Goal: Task Accomplishment & Management: Complete application form

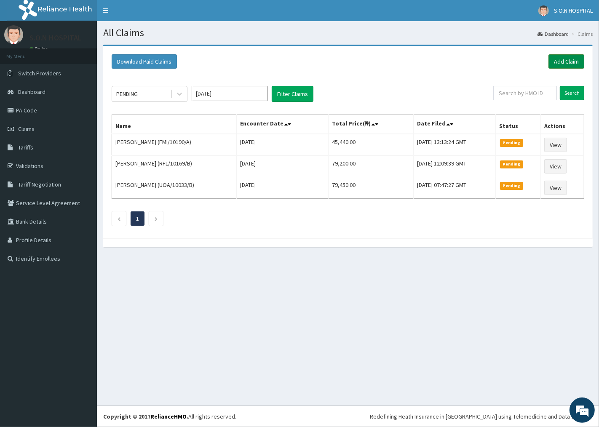
click at [566, 61] on link "Add Claim" at bounding box center [567, 61] width 36 height 14
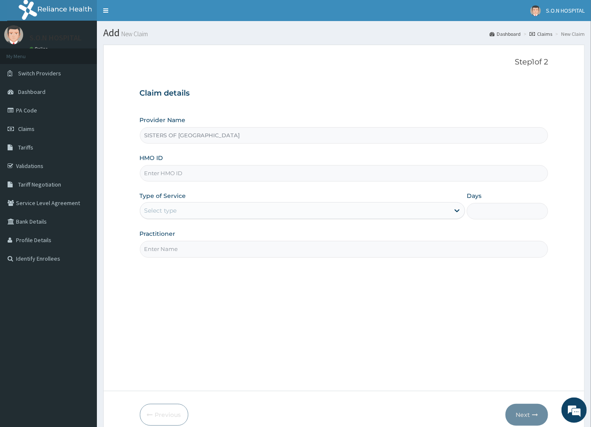
click at [150, 173] on input "HMO ID" at bounding box center [344, 173] width 409 height 16
type input "NBC/10008/C"
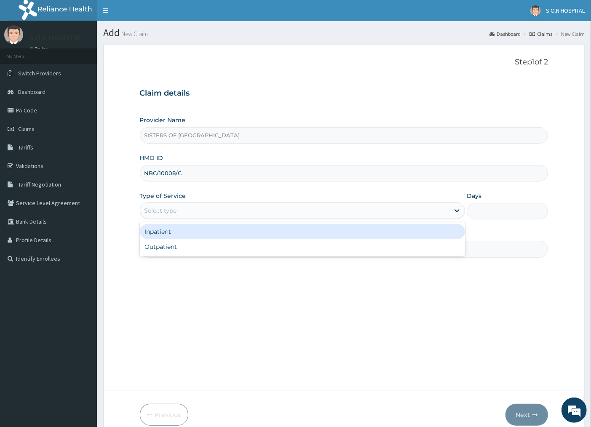
drag, startPoint x: 149, startPoint y: 208, endPoint x: 142, endPoint y: 213, distance: 9.0
click at [148, 209] on div "Select type" at bounding box center [161, 210] width 32 height 8
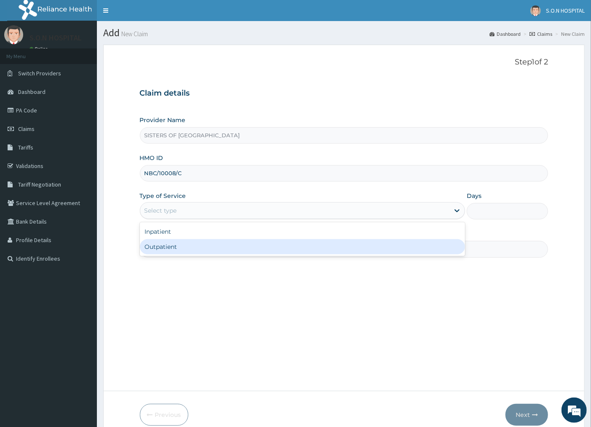
click at [166, 247] on div "Outpatient" at bounding box center [303, 246] width 326 height 15
type input "1"
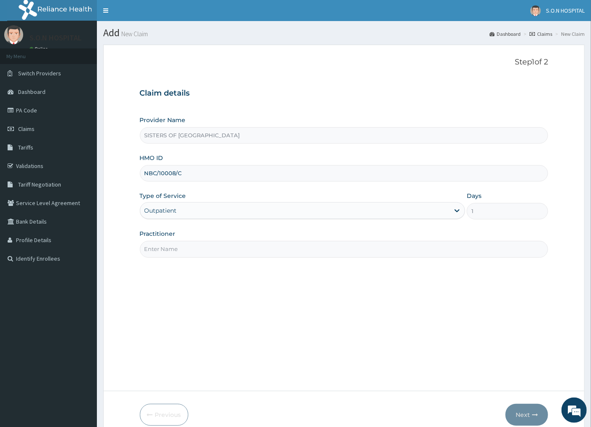
click at [199, 249] on input "Practitioner" at bounding box center [344, 249] width 409 height 16
type input "DR. DIKKO"
click at [534, 410] on button "Next" at bounding box center [527, 415] width 43 height 22
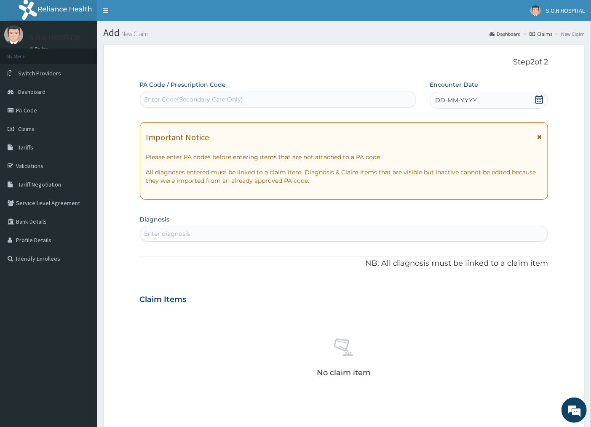
click at [153, 99] on div "Enter Code(Secondary Care Only)" at bounding box center [194, 99] width 99 height 8
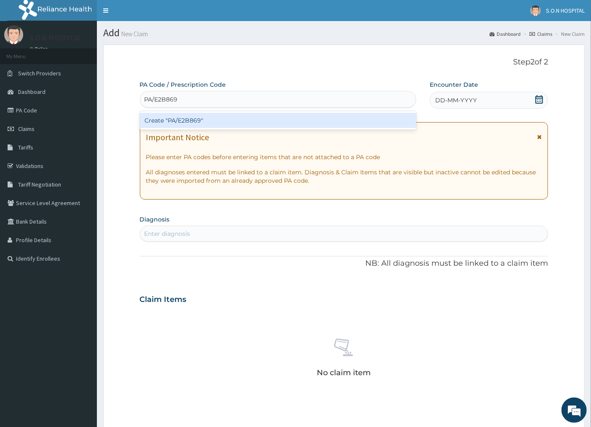
type input "PA/E2B869"
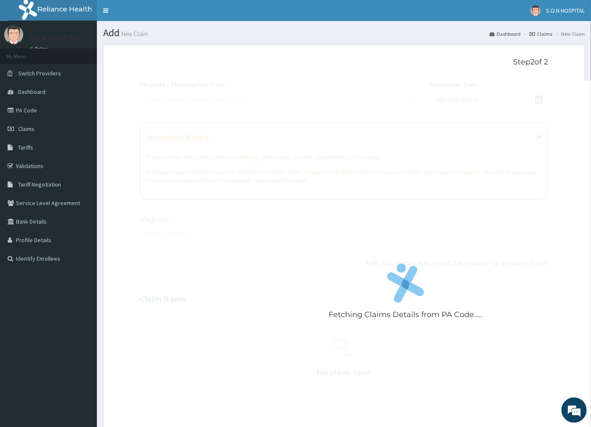
click at [486, 96] on div "Fetching Claims Details from PA Code..... PA Code / Prescription Code Enter Cod…" at bounding box center [344, 298] width 409 height 436
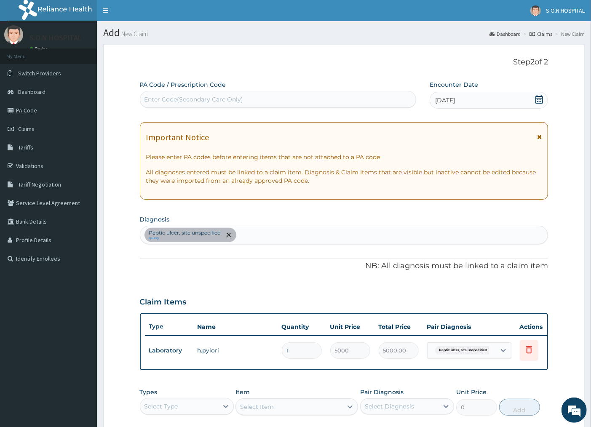
click at [540, 99] on icon at bounding box center [539, 99] width 8 height 8
click at [540, 97] on icon at bounding box center [539, 99] width 8 height 8
click at [540, 98] on icon at bounding box center [539, 99] width 8 height 8
click at [540, 98] on icon at bounding box center [540, 99] width 8 height 8
click at [535, 100] on icon at bounding box center [539, 99] width 8 height 8
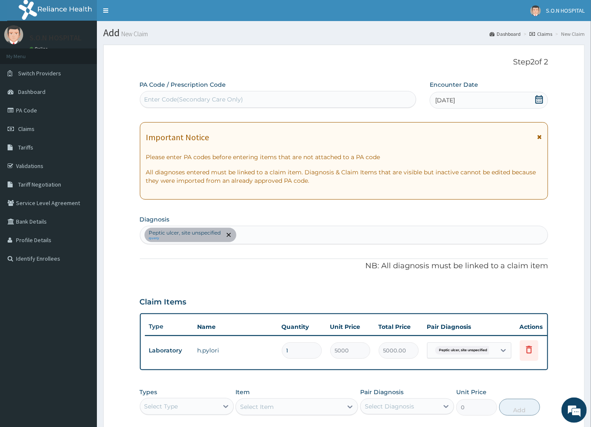
click at [442, 98] on span "10-10-2025" at bounding box center [445, 100] width 20 height 8
click at [441, 102] on span "10-10-2025" at bounding box center [445, 100] width 20 height 8
click at [542, 101] on icon at bounding box center [539, 99] width 8 height 8
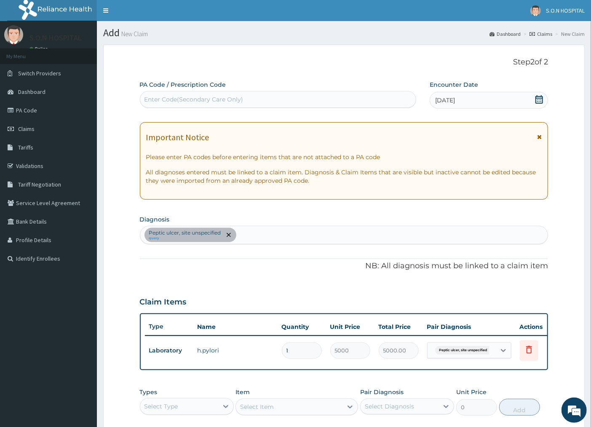
click at [537, 98] on icon at bounding box center [540, 99] width 8 height 8
click at [539, 98] on icon at bounding box center [540, 99] width 8 height 8
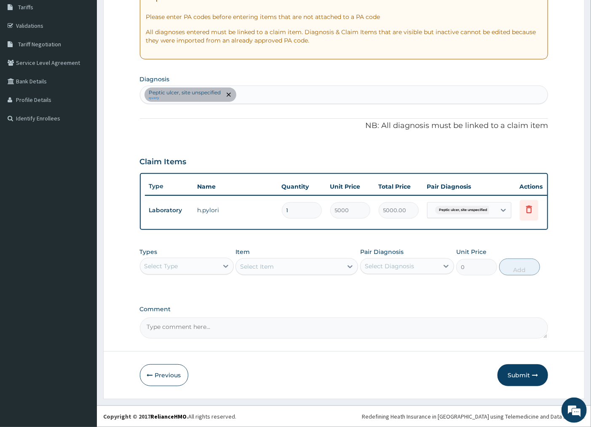
scroll to position [147, 0]
click at [524, 371] on button "Submit" at bounding box center [523, 376] width 51 height 22
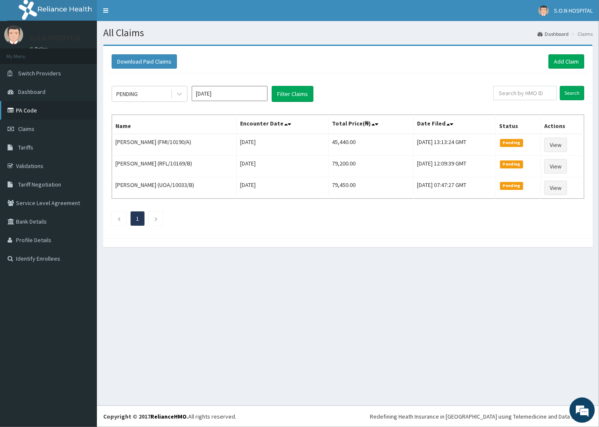
click at [36, 108] on link "PA Code" at bounding box center [48, 110] width 97 height 19
click at [566, 58] on link "Add Claim" at bounding box center [567, 61] width 36 height 14
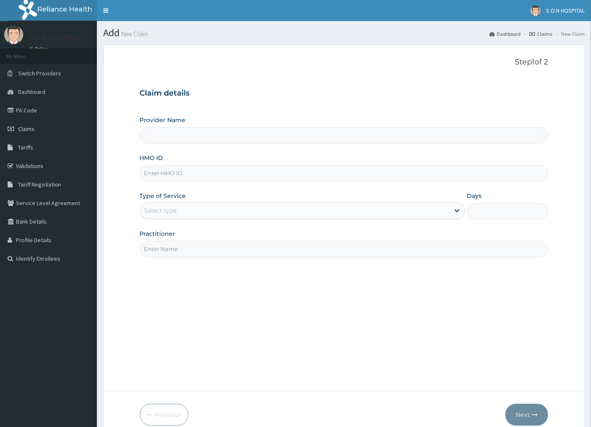
type input "SISTERS OF [GEOGRAPHIC_DATA]"
click at [157, 175] on input "HMO ID" at bounding box center [344, 173] width 409 height 16
type input "MYD/10195/B"
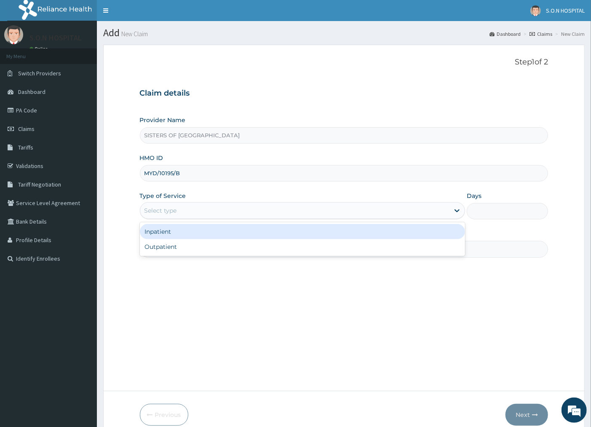
click at [161, 212] on div "Select type" at bounding box center [161, 210] width 32 height 8
click at [161, 231] on div "Inpatient" at bounding box center [303, 231] width 326 height 15
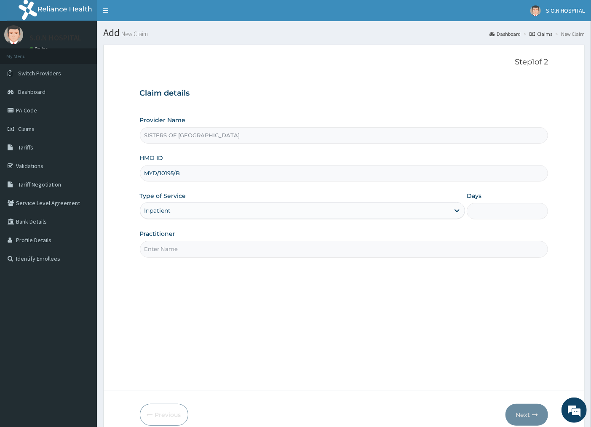
click at [481, 213] on input "Days" at bounding box center [507, 211] width 81 height 16
type input "2"
click at [173, 249] on input "Practitioner" at bounding box center [344, 249] width 409 height 16
type input "DR. EDWINA"
click at [528, 414] on button "Next" at bounding box center [527, 415] width 43 height 22
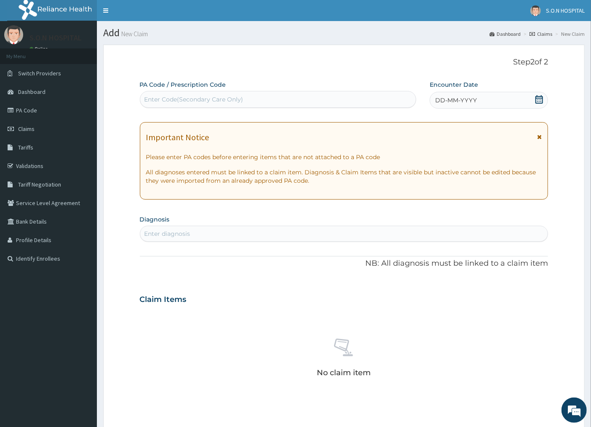
click at [540, 98] on icon at bounding box center [540, 99] width 8 height 8
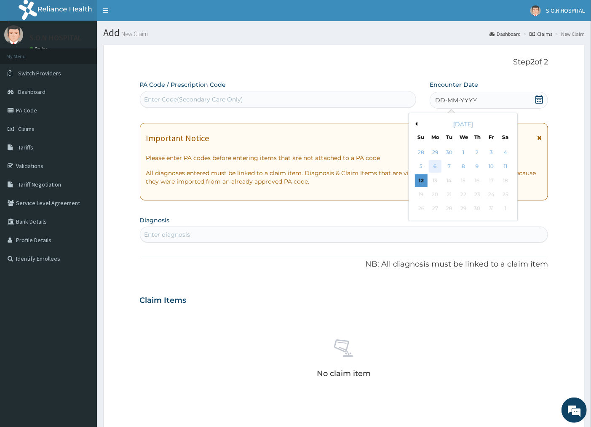
click at [436, 165] on div "6" at bounding box center [435, 167] width 13 height 13
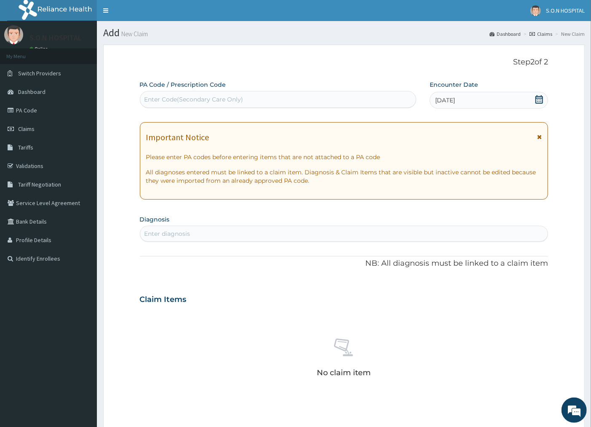
click at [147, 94] on div "Enter Code(Secondary Care Only)" at bounding box center [278, 99] width 276 height 13
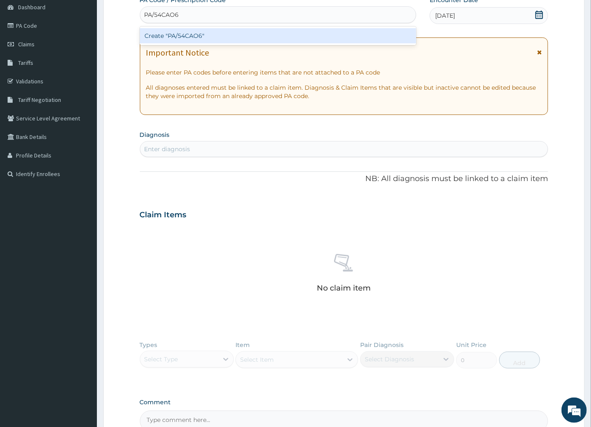
scroll to position [94, 0]
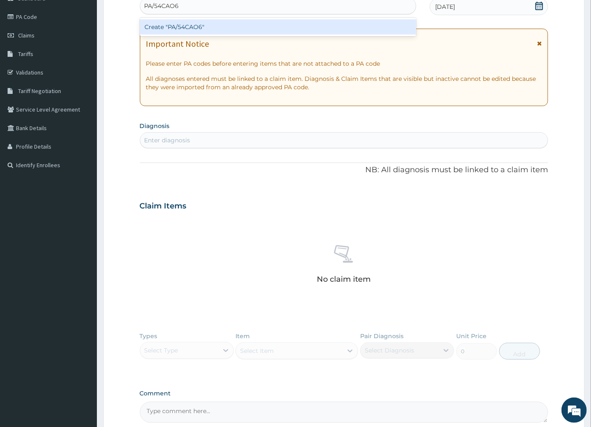
type input "PA/54CAO6"
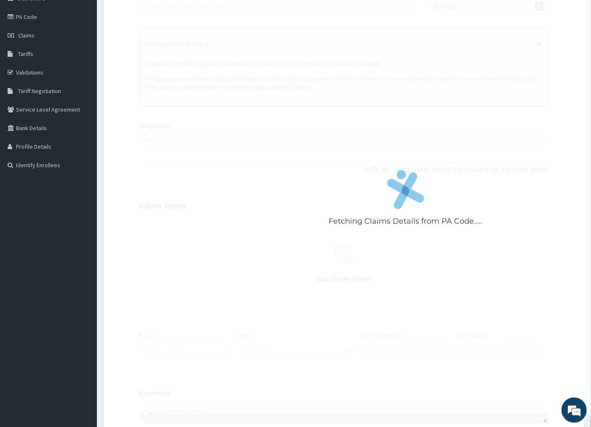
click at [149, 137] on div "Fetching Claims Details from PA Code..... PA Code / Prescription Code Enter Cod…" at bounding box center [344, 205] width 409 height 436
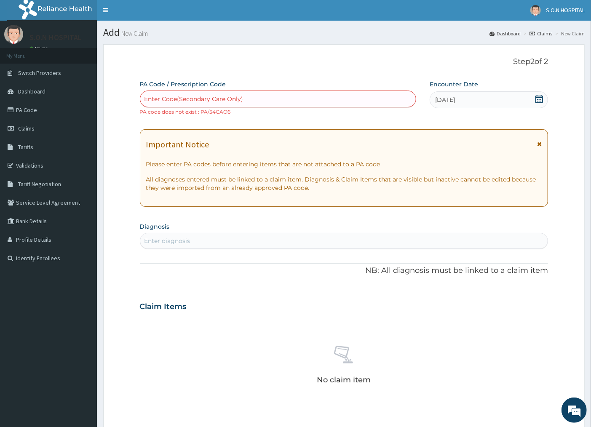
scroll to position [0, 0]
click at [24, 128] on span "Claims" at bounding box center [26, 129] width 16 height 8
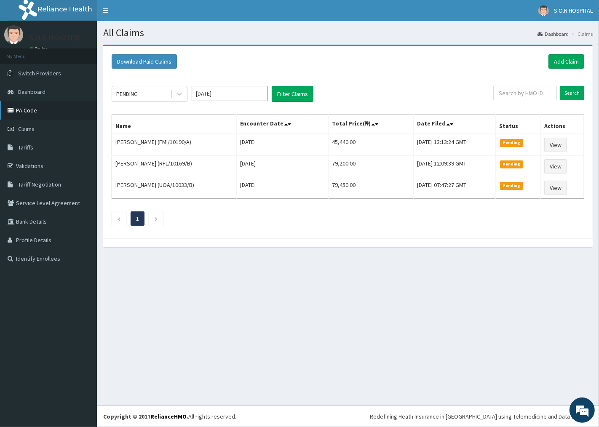
click at [0, 101] on link "PA Code" at bounding box center [48, 110] width 97 height 19
click at [558, 63] on link "Add Claim" at bounding box center [567, 61] width 36 height 14
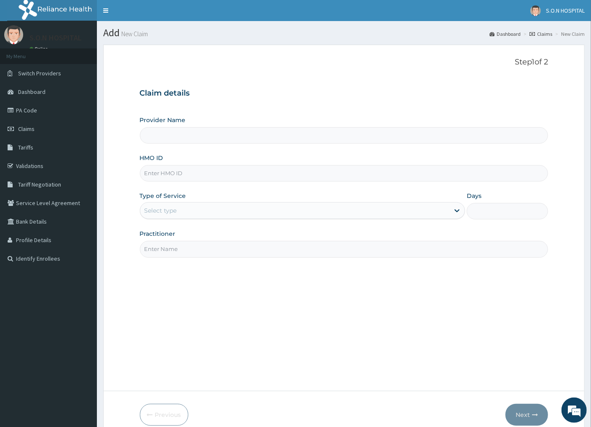
type input "SISTERS OF NATIVITY HOSPITAL"
click at [152, 170] on input "HMO ID" at bounding box center [344, 173] width 409 height 16
type input "MYD/10195/B"
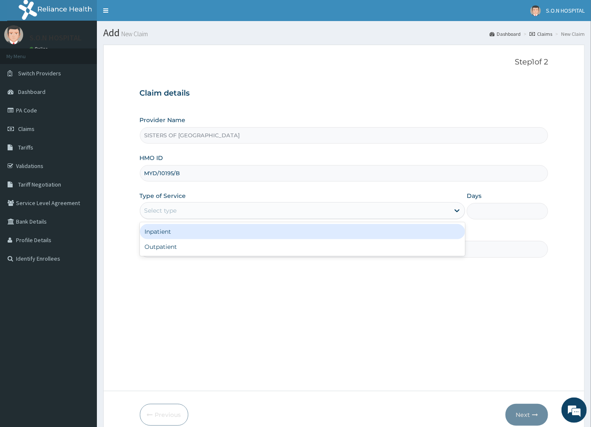
click at [150, 210] on div "Select type" at bounding box center [161, 210] width 32 height 8
click at [157, 234] on div "Inpatient" at bounding box center [303, 231] width 326 height 15
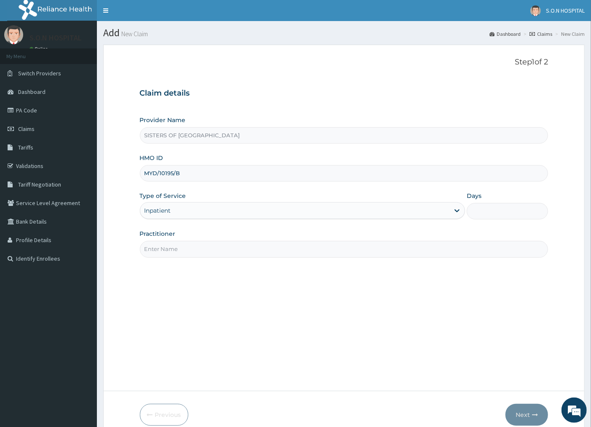
click at [486, 215] on input "Days" at bounding box center [507, 211] width 81 height 16
type input "2"
click at [153, 254] on input "Practitioner" at bounding box center [344, 249] width 409 height 16
type input "DR. EDWINA"
click at [532, 410] on button "Next" at bounding box center [527, 415] width 43 height 22
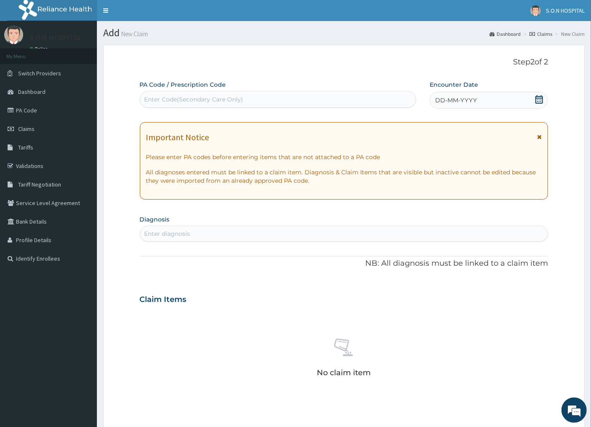
click at [154, 97] on div "Enter Code(Secondary Care Only)" at bounding box center [194, 99] width 99 height 8
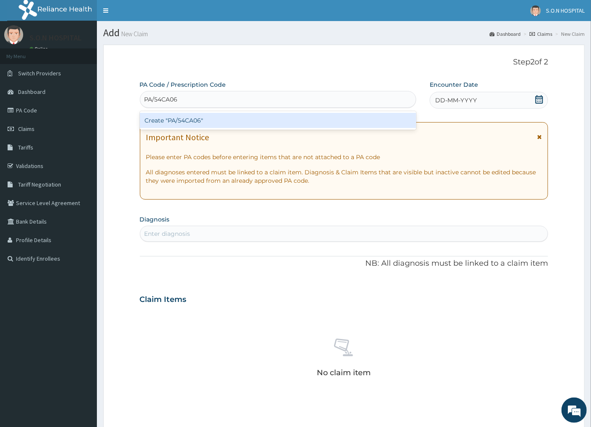
type input "PA/54CA06"
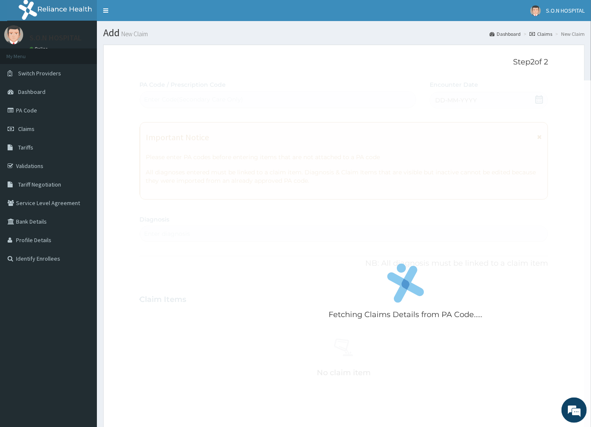
drag, startPoint x: 445, startPoint y: 98, endPoint x: 443, endPoint y: 103, distance: 4.9
click at [443, 103] on div "Fetching Claims Details from PA Code..... PA Code / Prescription Code Enter Cod…" at bounding box center [344, 298] width 409 height 436
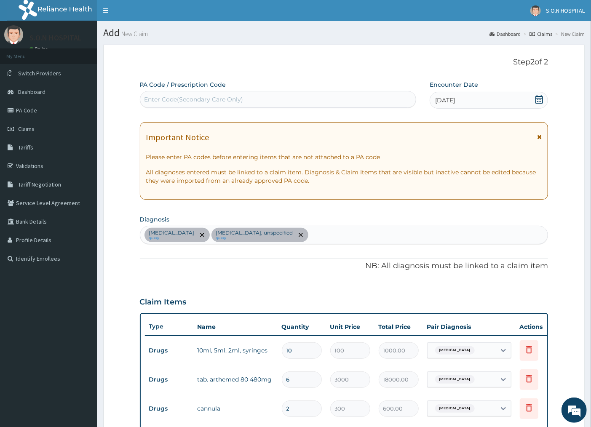
click at [444, 102] on span "04-10-2025" at bounding box center [445, 100] width 20 height 8
click at [443, 99] on span "04-10-2025" at bounding box center [445, 100] width 20 height 8
drag, startPoint x: 443, startPoint y: 98, endPoint x: 440, endPoint y: 110, distance: 11.9
click at [441, 102] on span "04-10-2025" at bounding box center [445, 100] width 20 height 8
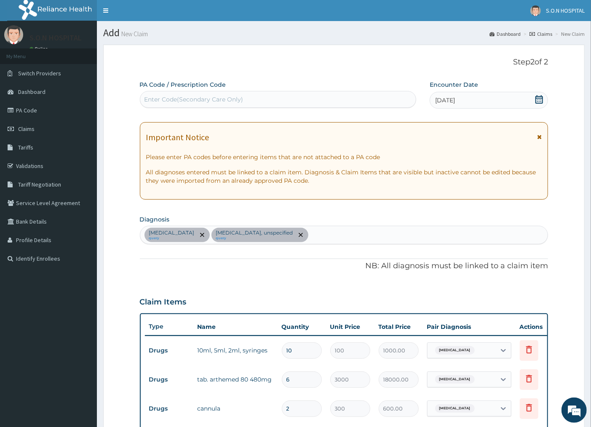
click at [441, 103] on span "04-10-2025" at bounding box center [445, 100] width 20 height 8
click at [443, 102] on span "04-10-2025" at bounding box center [445, 100] width 20 height 8
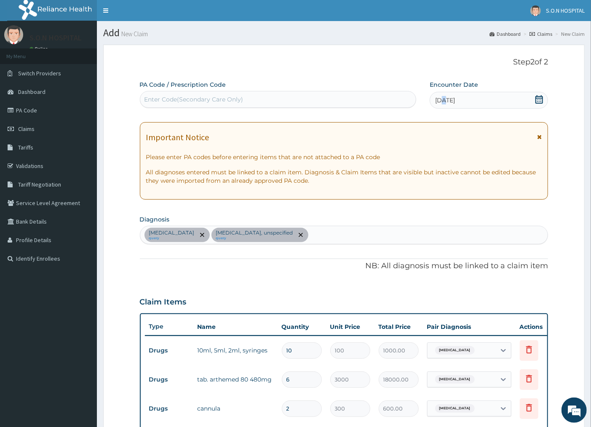
click at [443, 102] on span "04-10-2025" at bounding box center [445, 100] width 20 height 8
click at [442, 106] on div "04-10-2025" at bounding box center [489, 100] width 118 height 17
click at [439, 103] on span "04-10-2025" at bounding box center [445, 100] width 20 height 8
click at [442, 101] on span "04-10-2025" at bounding box center [445, 100] width 20 height 8
click at [442, 103] on span "04-10-2025" at bounding box center [445, 100] width 20 height 8
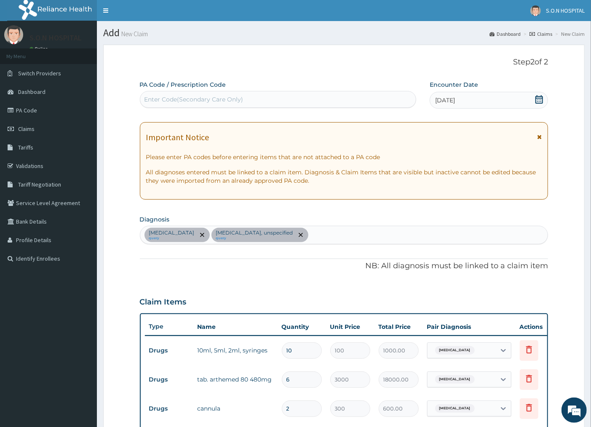
click at [444, 102] on span "04-10-2025" at bounding box center [445, 100] width 20 height 8
click at [444, 105] on div "04-10-2025" at bounding box center [489, 100] width 118 height 17
click at [441, 100] on span "04-10-2025" at bounding box center [445, 100] width 20 height 8
click at [442, 100] on span "04-10-2025" at bounding box center [445, 100] width 20 height 8
click at [443, 100] on span "04-10-2025" at bounding box center [445, 100] width 20 height 8
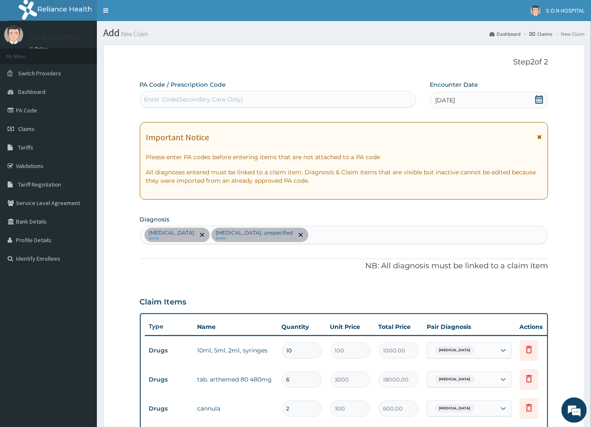
click at [539, 100] on icon at bounding box center [539, 99] width 8 height 8
click at [441, 106] on div "04-10-2025" at bounding box center [489, 100] width 118 height 17
click at [443, 102] on span "04-10-2025" at bounding box center [445, 100] width 20 height 8
click at [447, 102] on span "04-10-2025" at bounding box center [445, 100] width 20 height 8
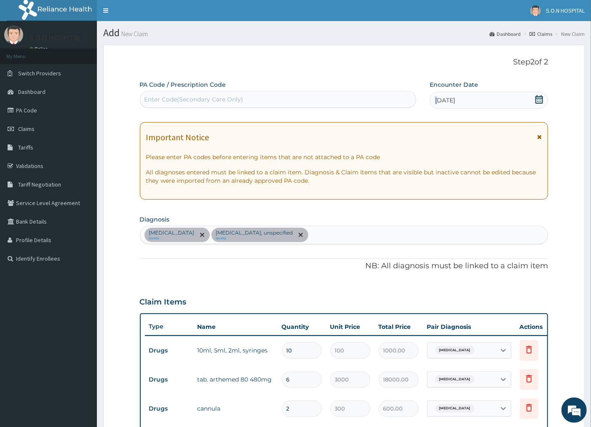
drag, startPoint x: 441, startPoint y: 100, endPoint x: 436, endPoint y: 99, distance: 4.7
click at [436, 99] on span "04-10-2025" at bounding box center [445, 100] width 20 height 8
click at [441, 102] on span "04-10-2025" at bounding box center [445, 100] width 20 height 8
click at [442, 102] on span "04-10-2025" at bounding box center [445, 100] width 20 height 8
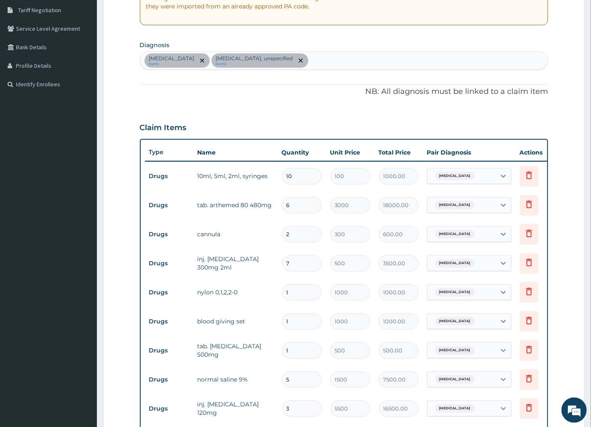
scroll to position [187, 0]
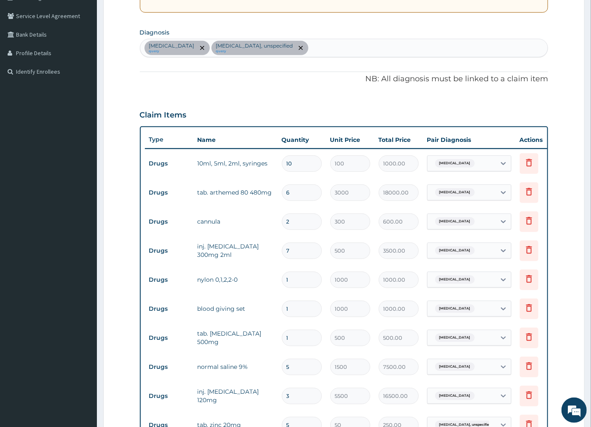
click at [291, 191] on input "6" at bounding box center [302, 193] width 40 height 16
type input "61"
type input "183000.00"
type input "6"
type input "18000.00"
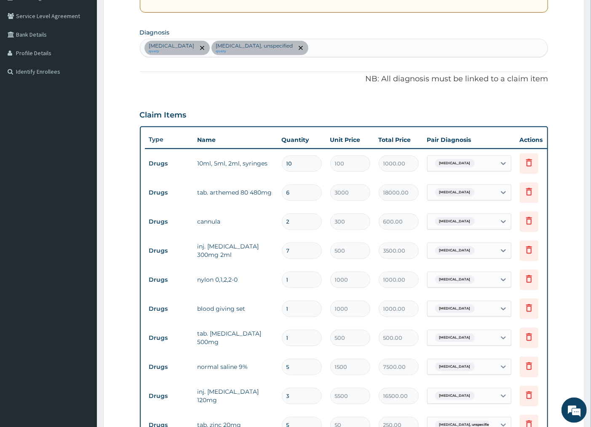
type input "0.00"
type input "1"
type input "3000.00"
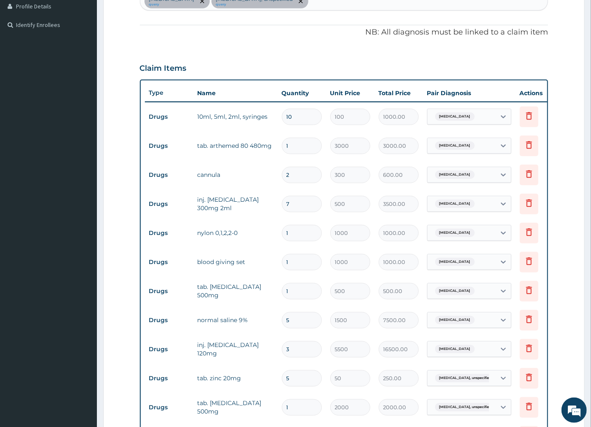
type input "1"
click at [293, 349] on input "3" at bounding box center [302, 349] width 40 height 16
type input "0.00"
type input "6"
type input "33000.00"
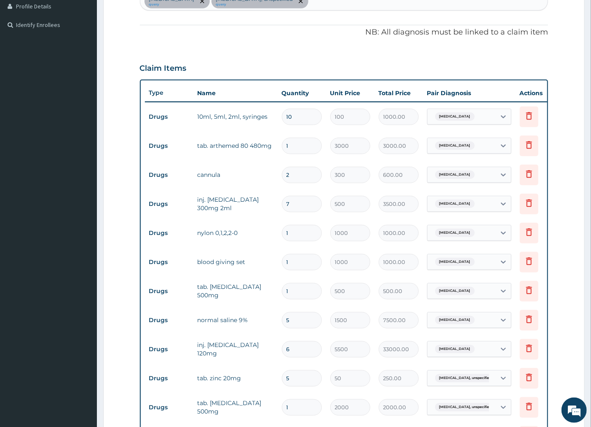
type input "6"
click at [295, 379] on input "5" at bounding box center [302, 378] width 40 height 16
type input "0.00"
type input "1"
type input "50.00"
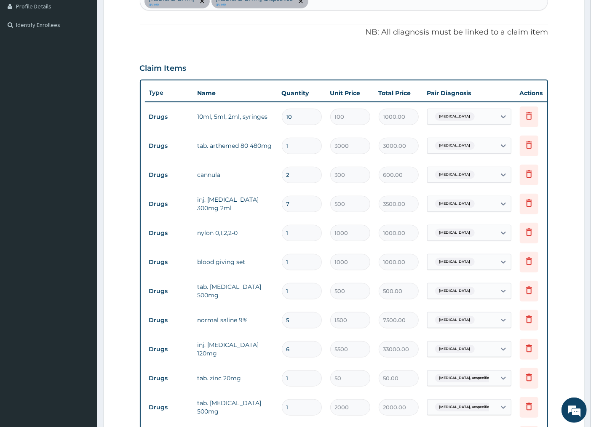
type input "10"
type input "500.00"
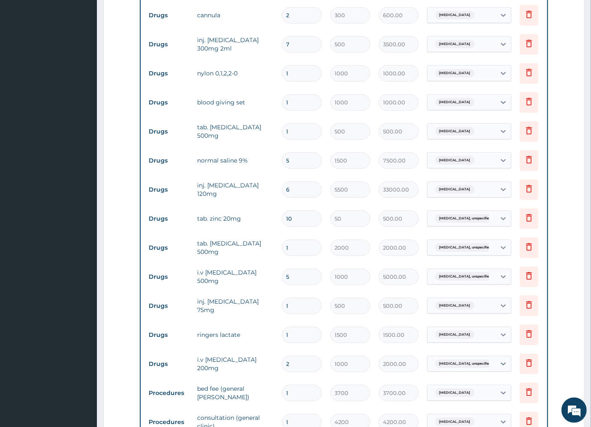
scroll to position [421, 0]
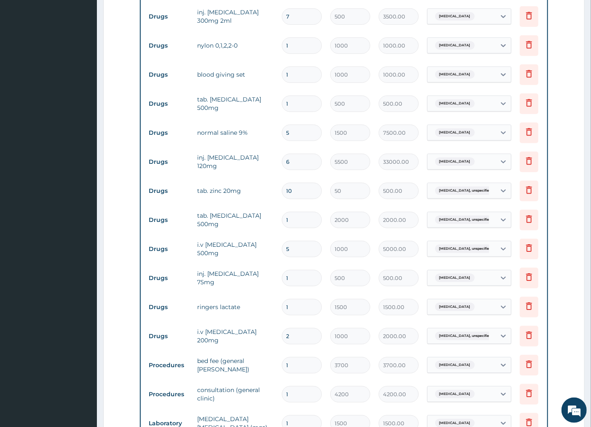
type input "10"
click at [296, 247] on input "5" at bounding box center [302, 249] width 40 height 16
type input "0.00"
type input "6"
type input "6000.00"
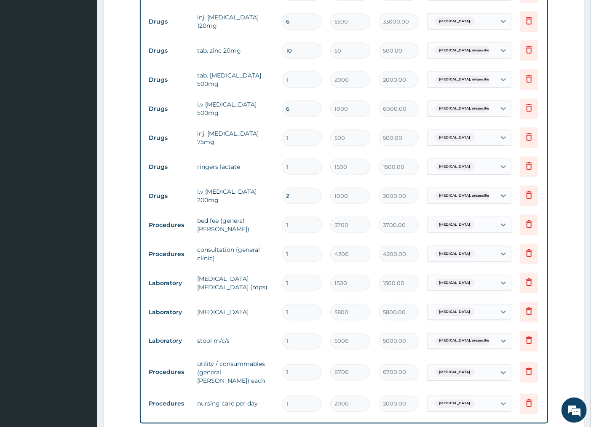
scroll to position [609, 0]
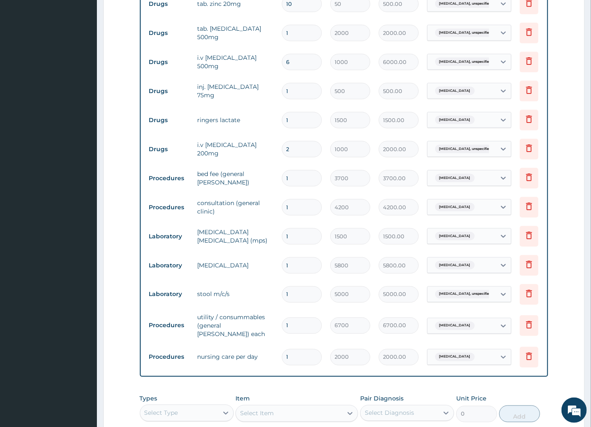
type input "6"
click at [298, 327] on input "1" at bounding box center [302, 326] width 40 height 16
type input "0.00"
type input "2"
type input "13400.00"
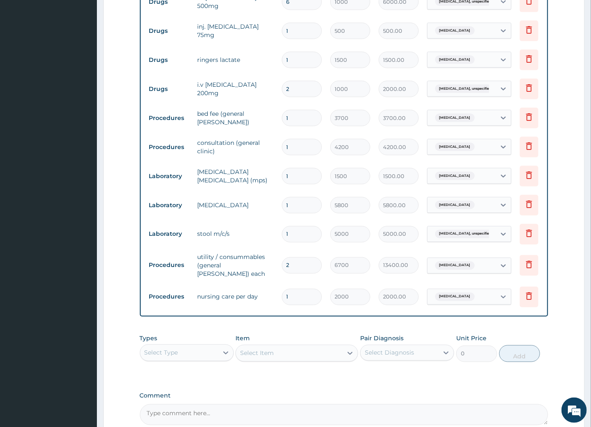
scroll to position [763, 0]
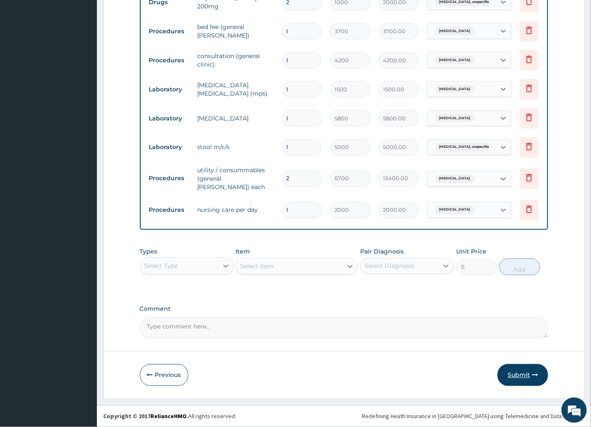
type input "2"
click at [518, 376] on button "Submit" at bounding box center [523, 376] width 51 height 22
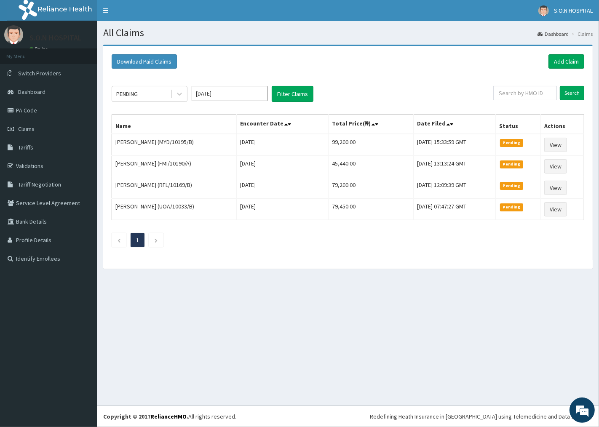
click at [138, 239] on link "1" at bounding box center [137, 240] width 3 height 8
click at [287, 243] on ul "1" at bounding box center [348, 240] width 473 height 14
click at [37, 109] on link "PA Code" at bounding box center [48, 110] width 97 height 19
click at [557, 57] on link "Add Claim" at bounding box center [567, 61] width 36 height 14
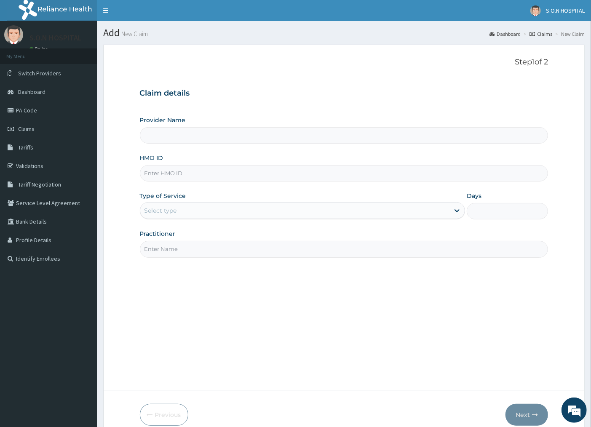
type input "SISTERS OF [GEOGRAPHIC_DATA]"
click at [149, 177] on input "HMO ID" at bounding box center [344, 173] width 409 height 16
type input "NBC/10008/C"
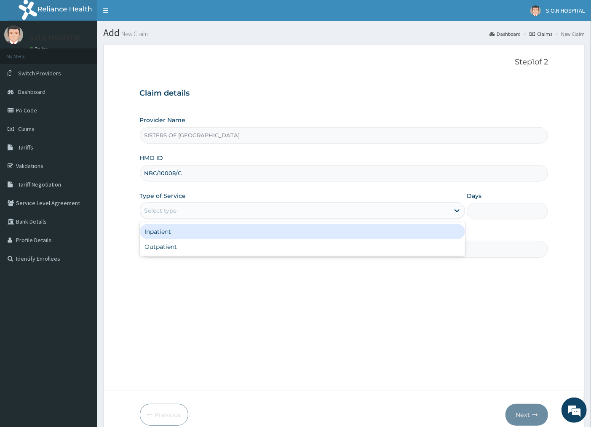
click at [153, 209] on div "Select type" at bounding box center [161, 210] width 32 height 8
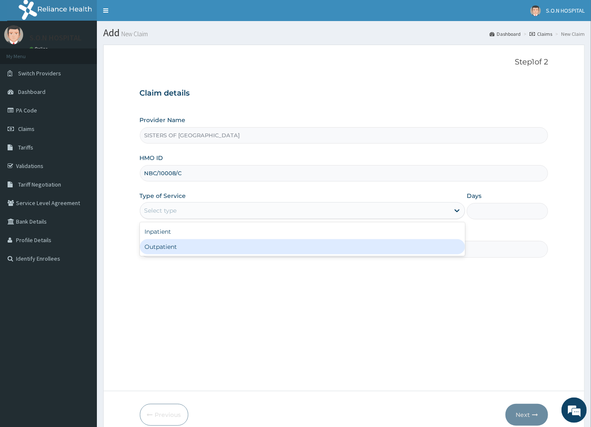
click at [148, 246] on div "Outpatient" at bounding box center [303, 246] width 326 height 15
type input "1"
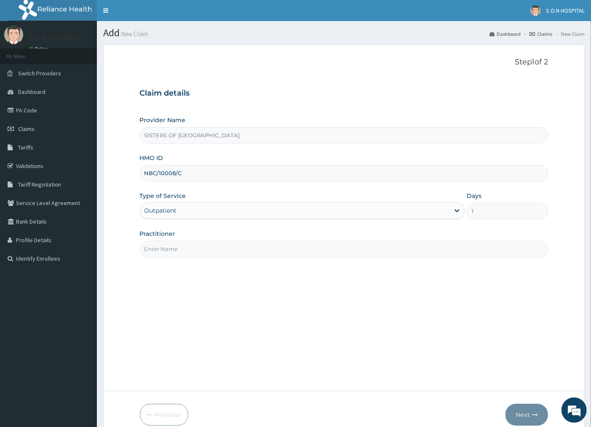
click at [166, 250] on input "Practitioner" at bounding box center [344, 249] width 409 height 16
type input "[PERSON_NAME]"
click at [536, 415] on icon "button" at bounding box center [535, 415] width 6 height 6
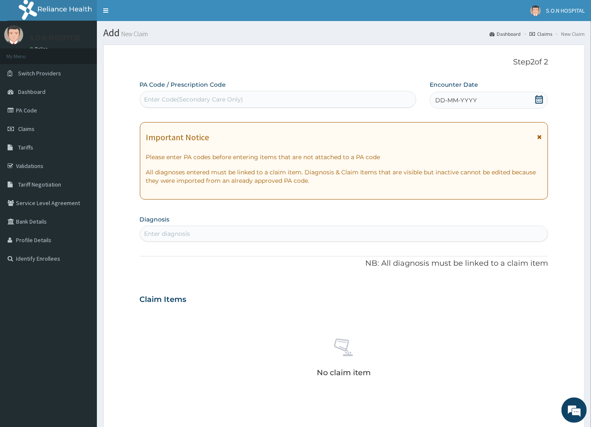
click at [149, 95] on div "Enter Code(Secondary Care Only)" at bounding box center [278, 99] width 276 height 13
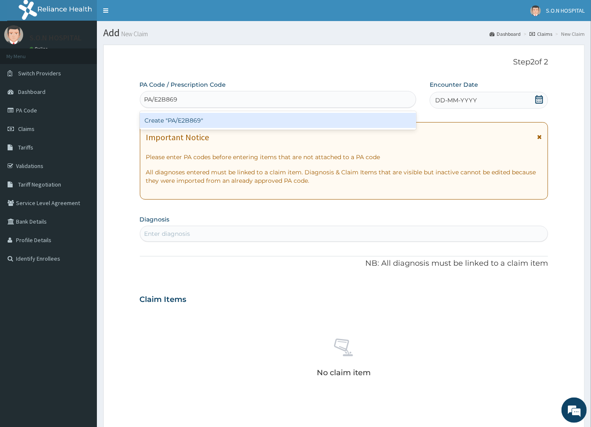
type input "PA/E2B869"
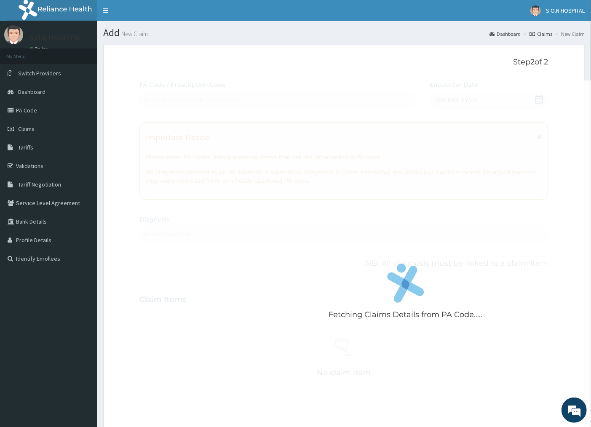
click at [538, 97] on div "Fetching Claims Details from PA Code..... PA Code / Prescription Code Enter Cod…" at bounding box center [344, 298] width 409 height 436
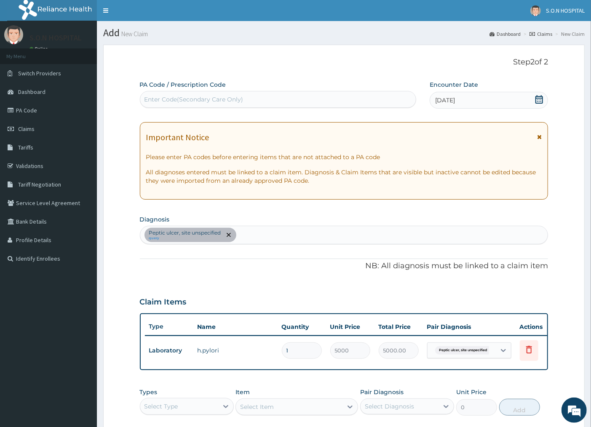
click at [163, 97] on div "Enter Code(Secondary Care Only)" at bounding box center [194, 99] width 99 height 8
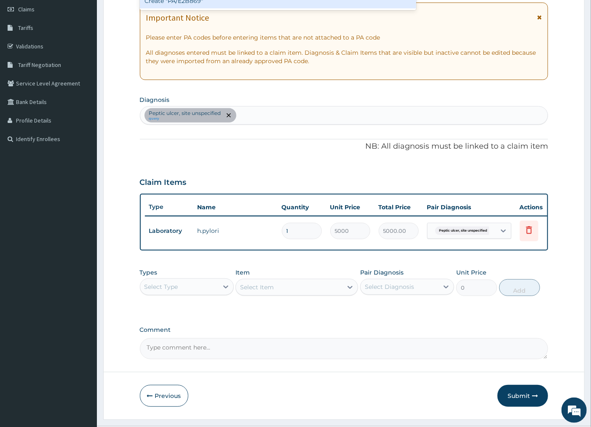
scroll to position [147, 0]
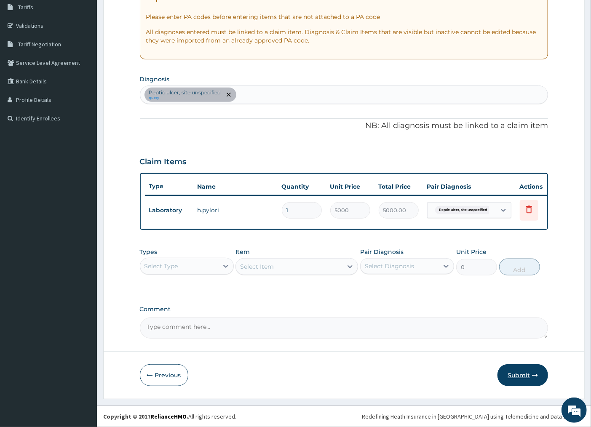
type input "PA/E2B869"
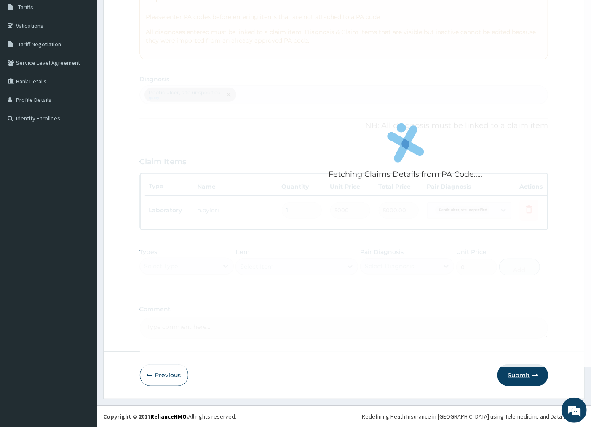
drag, startPoint x: 520, startPoint y: 373, endPoint x: 525, endPoint y: 374, distance: 5.1
click at [525, 374] on button "Submit" at bounding box center [523, 376] width 51 height 22
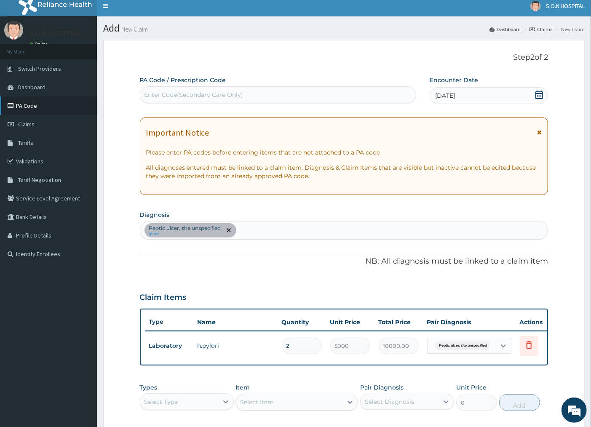
scroll to position [0, 0]
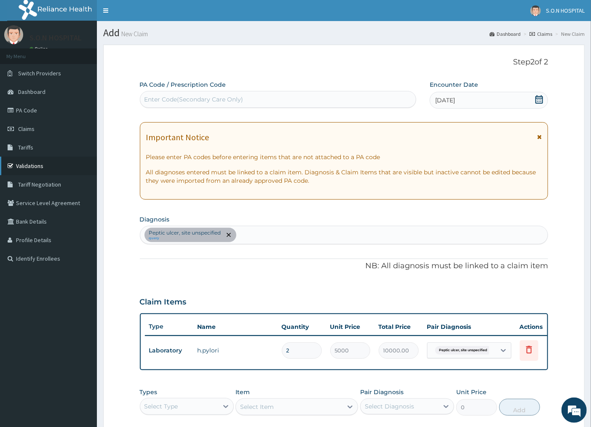
click at [0, 157] on link "Validations" at bounding box center [48, 166] width 97 height 19
